Goal: Task Accomplishment & Management: Manage account settings

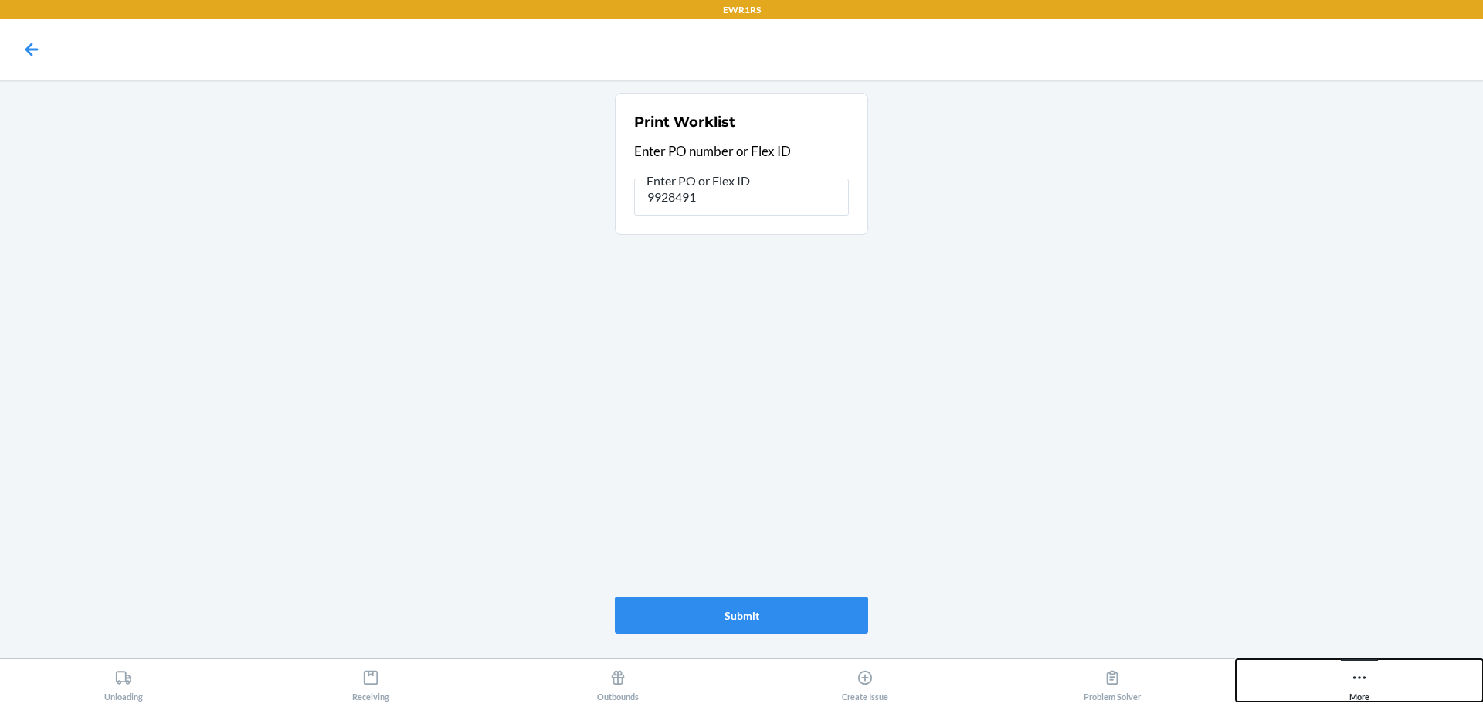
click at [1360, 678] on icon at bounding box center [1360, 677] width 13 height 3
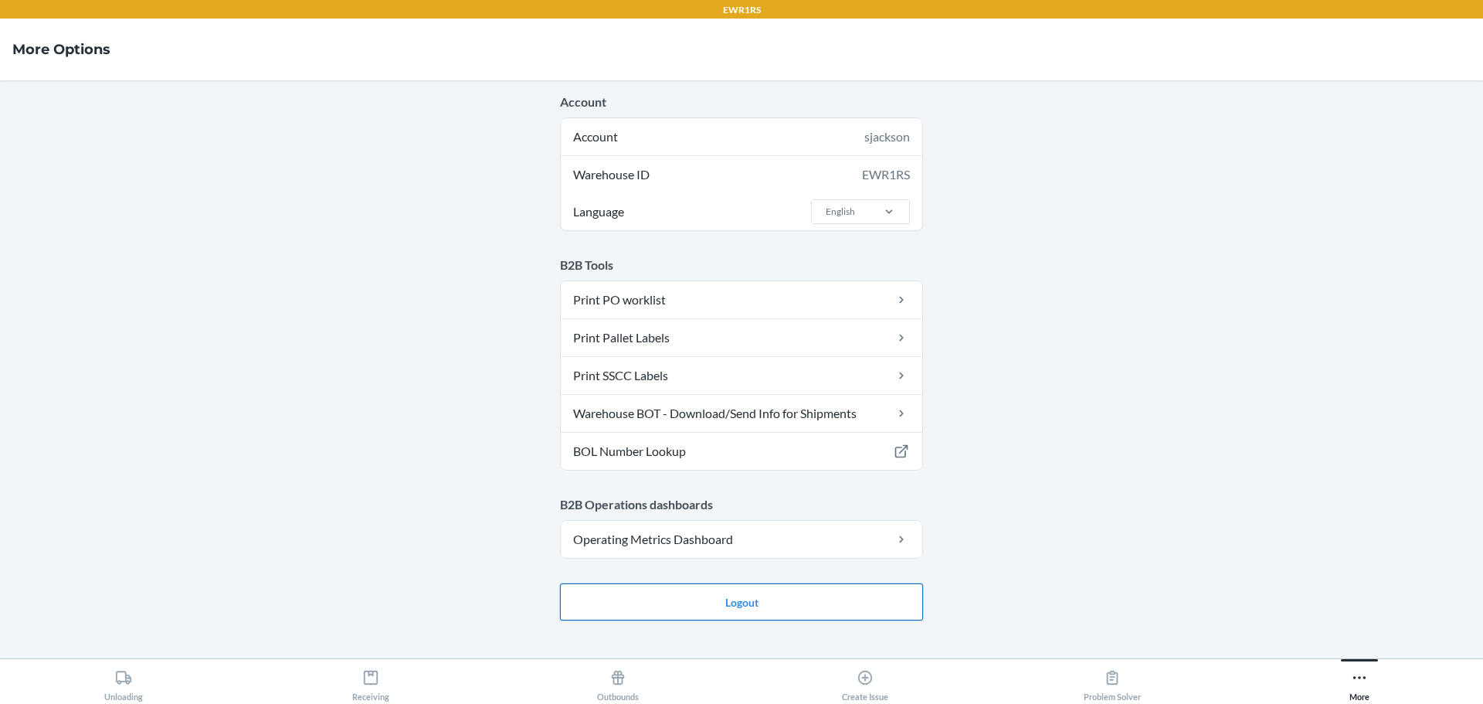
click at [725, 610] on main "Account Account sjackson Warehouse ID EWR1RS Language English B2B Tools Print P…" at bounding box center [741, 369] width 1483 height 578
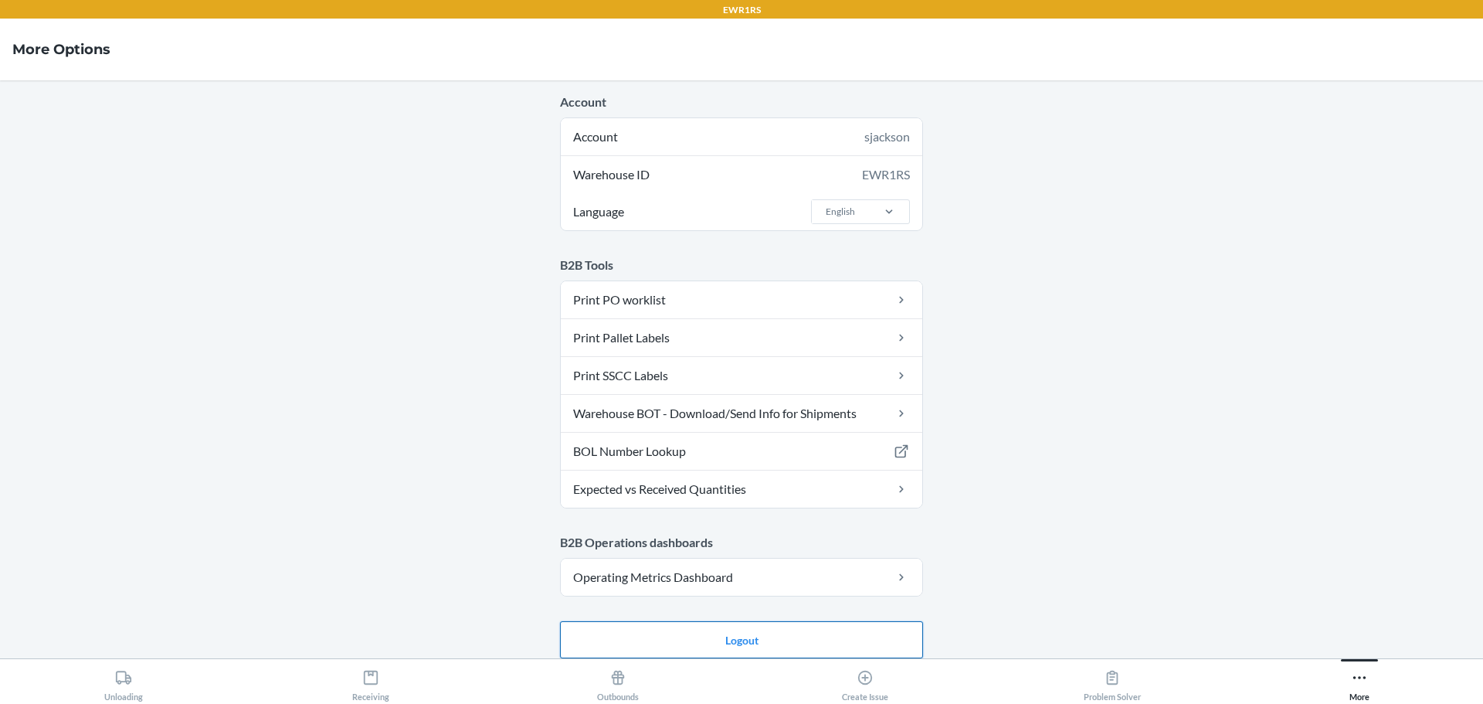
click at [729, 631] on button "Logout" at bounding box center [741, 639] width 363 height 37
